Goal: Find specific page/section: Find specific page/section

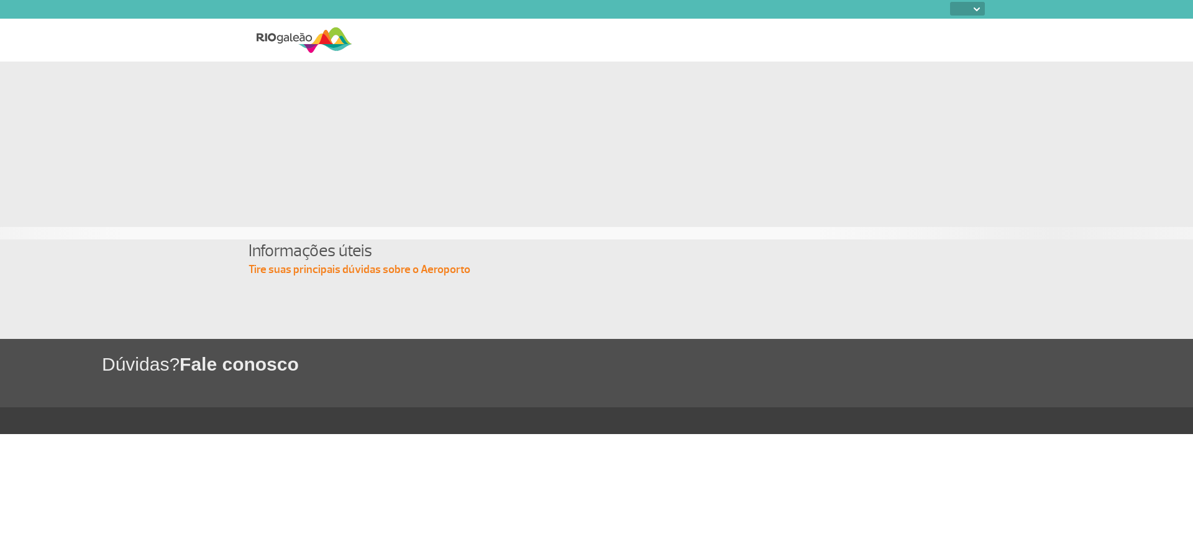
select select
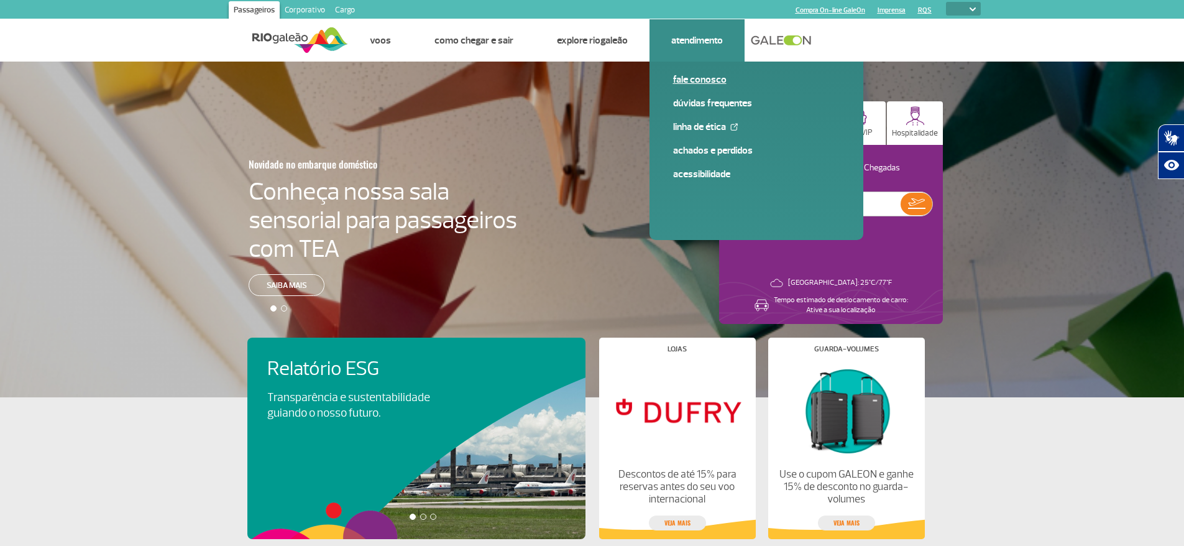
click at [707, 79] on link "Fale conosco" at bounding box center [756, 80] width 167 height 14
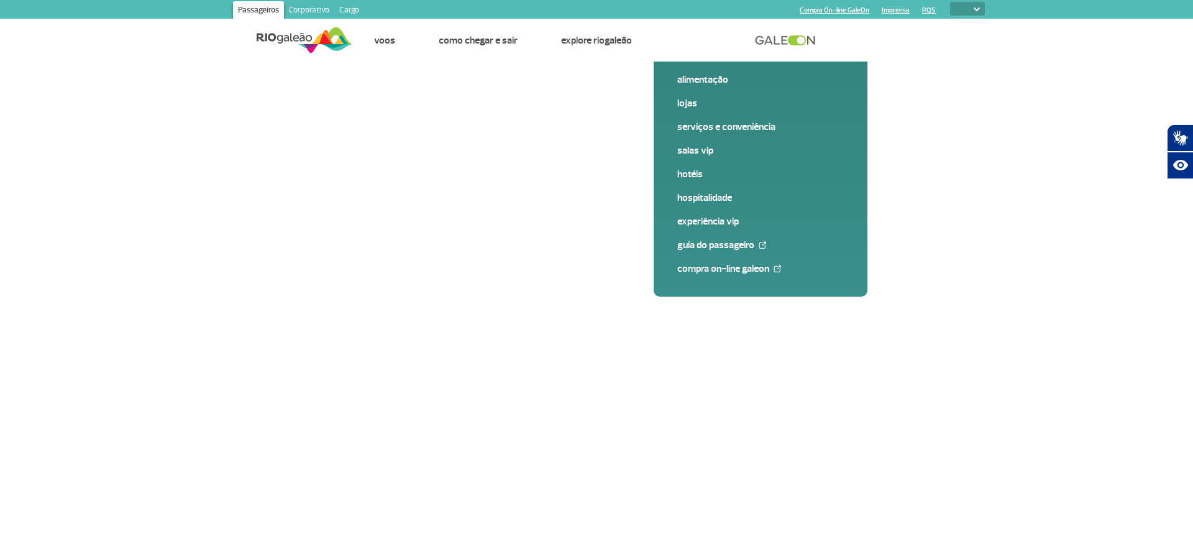
click at [318, 8] on link "Corporativo" at bounding box center [309, 11] width 50 height 20
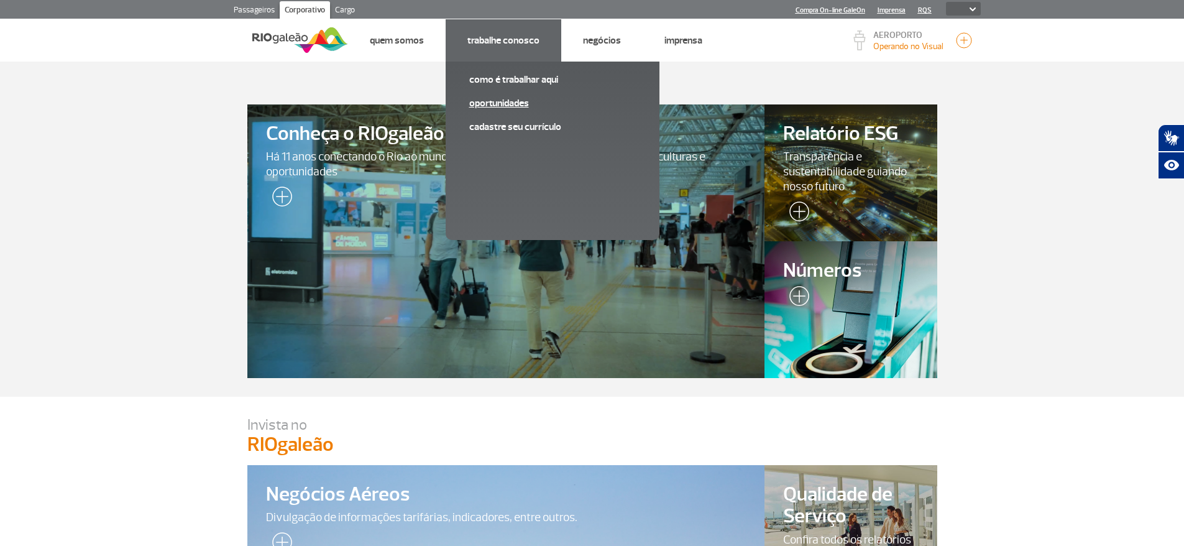
click at [511, 98] on link "Oportunidades" at bounding box center [552, 103] width 167 height 14
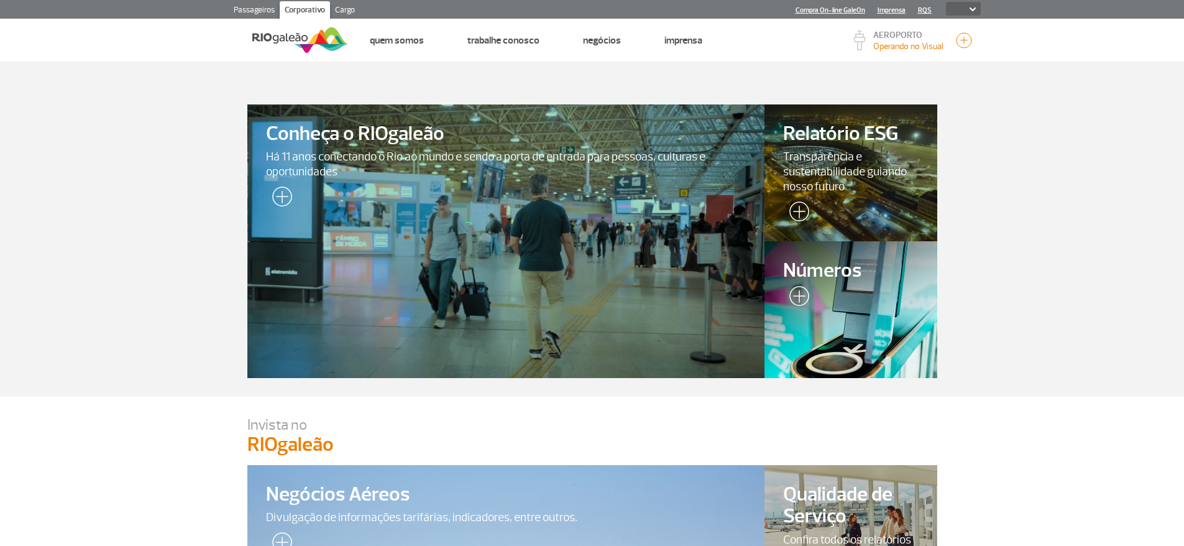
select select
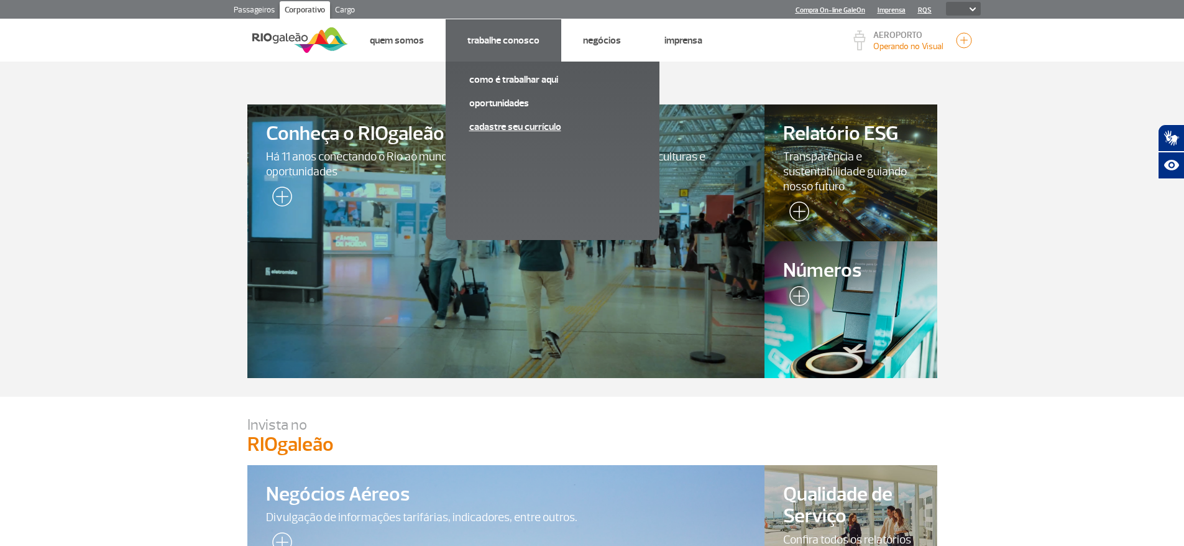
click at [512, 127] on link "Cadastre seu currículo" at bounding box center [552, 127] width 167 height 14
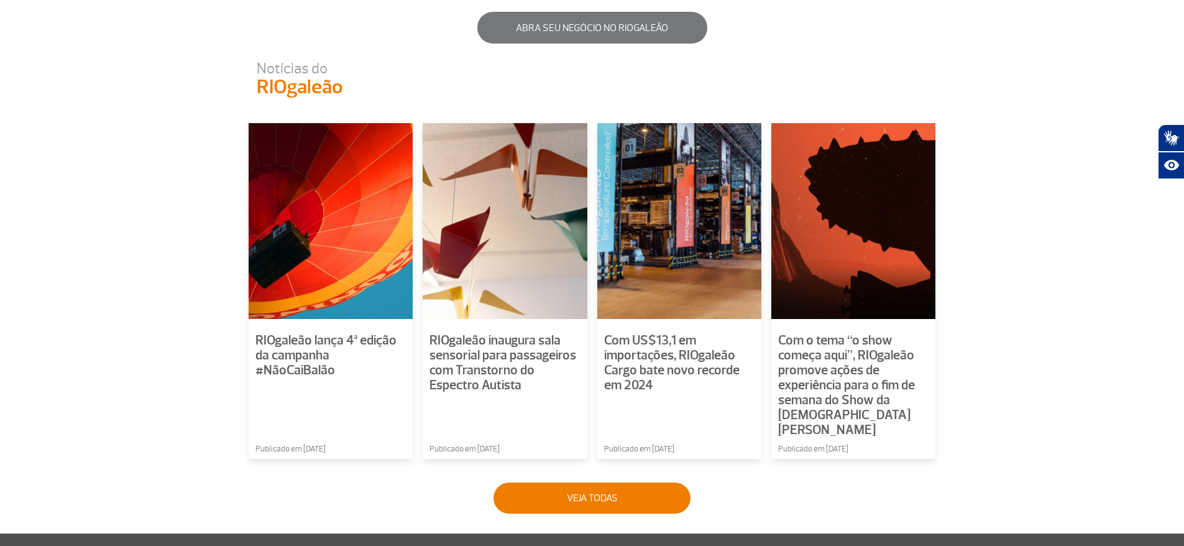
scroll to position [870, 0]
